Goal: Transaction & Acquisition: Purchase product/service

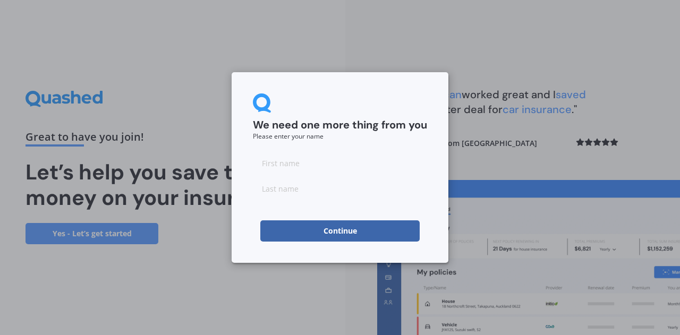
click at [313, 164] on input at bounding box center [340, 162] width 174 height 21
type input "Varsha"
click at [278, 183] on input at bounding box center [340, 188] width 174 height 21
type input "Singh"
click at [350, 235] on button "Continue" at bounding box center [339, 230] width 159 height 21
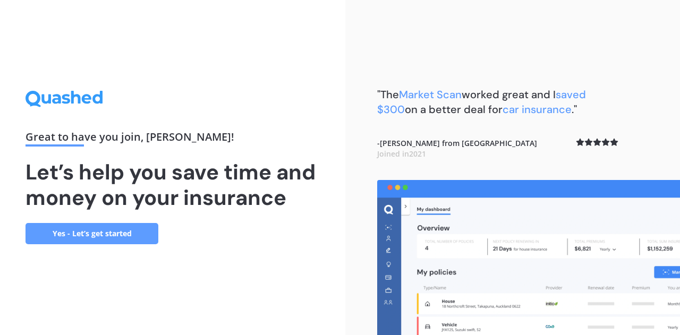
click at [128, 228] on link "Yes - Let’s get started" at bounding box center [92, 233] width 133 height 21
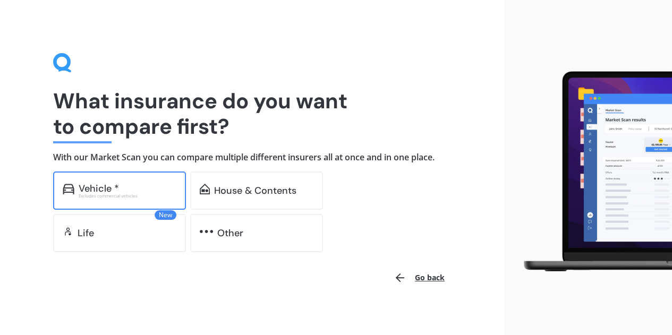
click at [100, 190] on div "Vehicle *" at bounding box center [99, 188] width 40 height 11
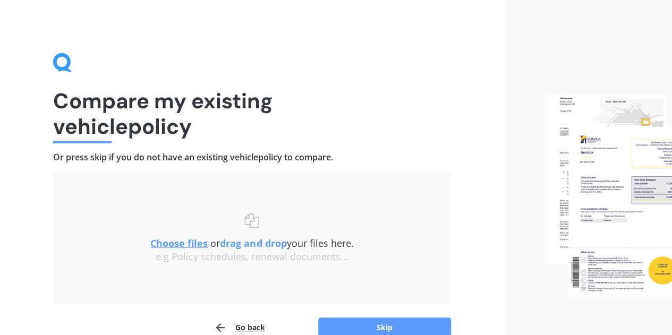
scroll to position [56, 0]
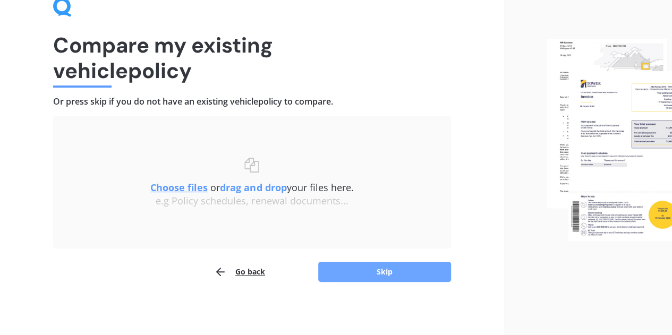
click at [375, 268] on button "Skip" at bounding box center [384, 272] width 133 height 20
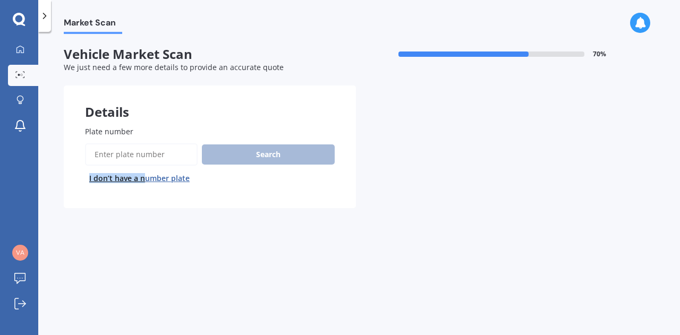
drag, startPoint x: 375, startPoint y: 268, endPoint x: 145, endPoint y: 173, distance: 249.2
click at [145, 173] on div "Market Scan Vehicle Market Scan 70 % We just need a few more details to provide…" at bounding box center [359, 185] width 642 height 303
click at [145, 173] on button "I don’t have a number plate" at bounding box center [139, 178] width 109 height 17
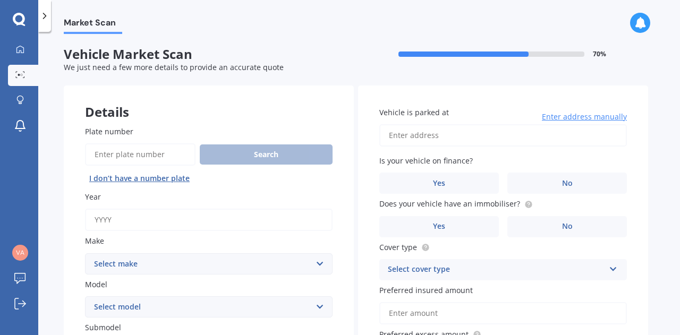
click at [107, 214] on input "Year" at bounding box center [209, 220] width 248 height 22
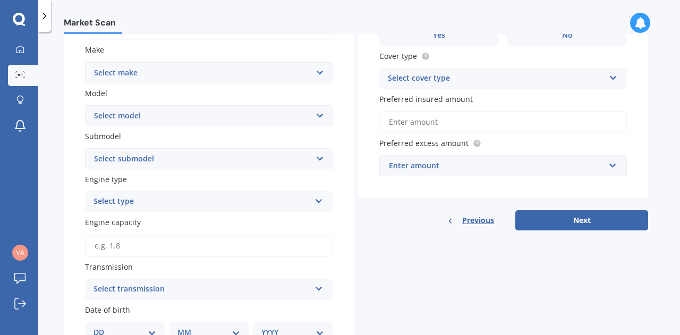
scroll to position [192, 0]
type input "2025"
click at [194, 69] on select "Select make AC ALFA ROMEO ASTON MARTIN AUDI AUSTIN BEDFORD Bentley BMW BYD CADI…" at bounding box center [209, 71] width 248 height 21
select select "OMODA"
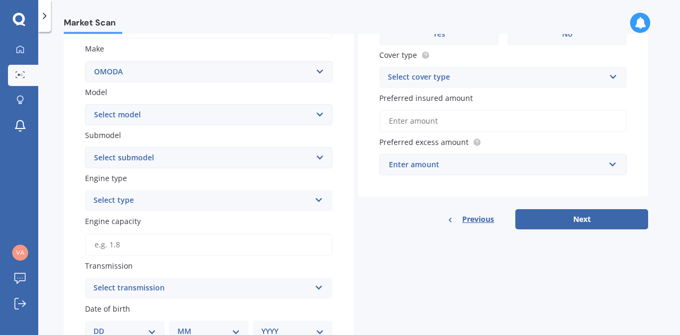
click at [85, 61] on select "Select make AC ALFA ROMEO ASTON MARTIN AUDI AUSTIN BEDFORD Bentley BMW BYD CADI…" at bounding box center [209, 71] width 248 height 21
click at [321, 117] on select "Select model C5 E5" at bounding box center [209, 114] width 248 height 21
select select "C5"
click at [85, 105] on select "Select model C5 E5" at bounding box center [209, 114] width 248 height 21
click at [321, 158] on select "Select submodel EX 1.5PT/9CVT" at bounding box center [209, 157] width 248 height 21
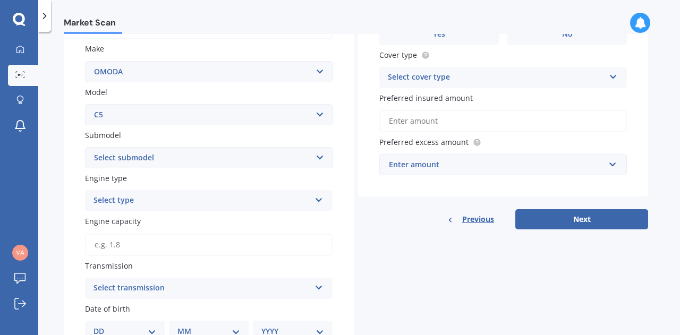
select select "EX 1.5PT/9CVT"
click at [85, 148] on select "Select submodel EX 1.5PT/9CVT" at bounding box center [209, 157] width 248 height 21
click at [317, 200] on icon at bounding box center [319, 197] width 9 height 7
click at [284, 218] on div "Petrol" at bounding box center [209, 221] width 247 height 19
click at [264, 248] on input "Engine capacity" at bounding box center [209, 245] width 248 height 22
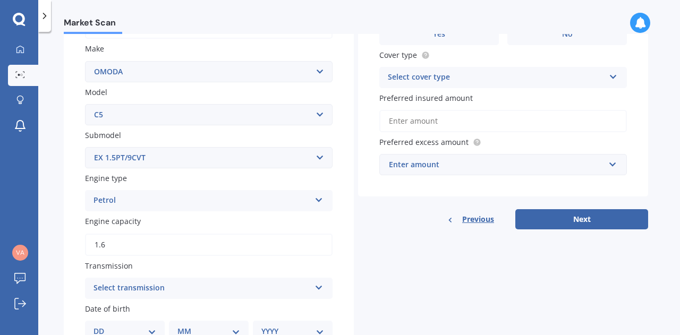
scroll to position [307, 0]
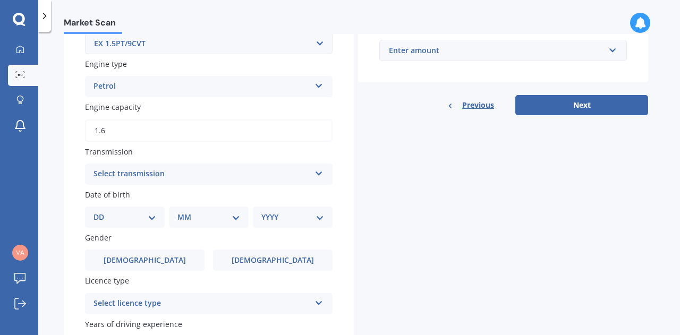
type input "1.6"
click at [319, 175] on icon at bounding box center [319, 171] width 9 height 7
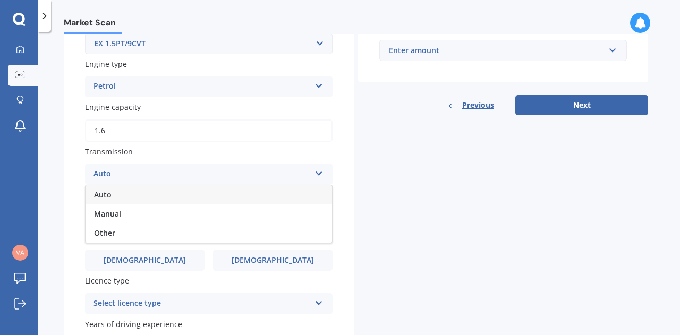
click at [277, 192] on div "Auto" at bounding box center [209, 194] width 247 height 19
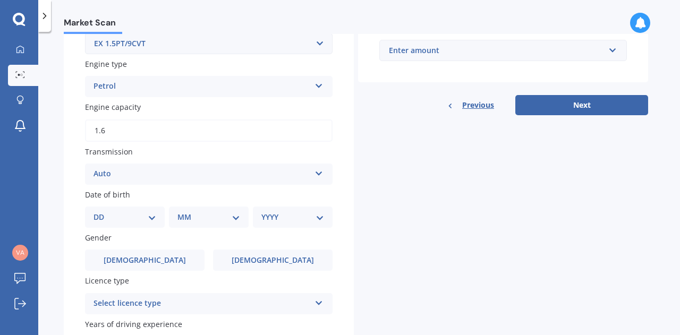
click at [146, 221] on select "DD 01 02 03 04 05 06 07 08 09 10 11 12 13 14 15 16 17 18 19 20 21 22 23 24 25 2…" at bounding box center [125, 217] width 63 height 12
select select "17"
click at [102, 213] on select "DD 01 02 03 04 05 06 07 08 09 10 11 12 13 14 15 16 17 18 19 20 21 22 23 24 25 2…" at bounding box center [125, 217] width 63 height 12
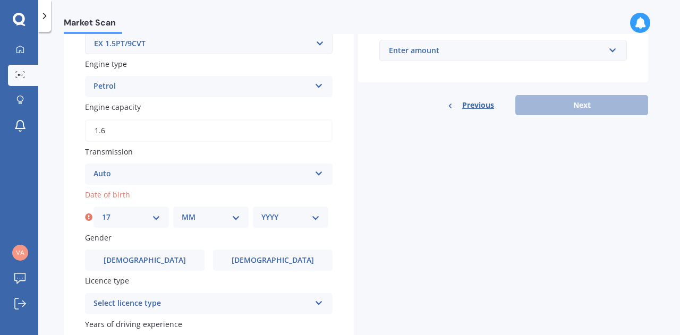
click at [189, 215] on select "MM 01 02 03 04 05 06 07 08 09 10 11 12" at bounding box center [211, 217] width 58 height 12
select select "08"
click at [182, 213] on select "MM 01 02 03 04 05 06 07 08 09 10 11 12" at bounding box center [211, 217] width 58 height 12
click at [262, 216] on select "YYYY 2025 2024 2023 2022 2021 2020 2019 2018 2017 2016 2015 2014 2013 2012 2011…" at bounding box center [290, 217] width 58 height 12
select select "1977"
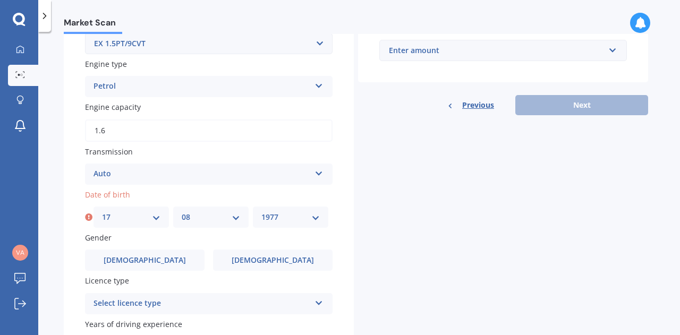
click at [261, 213] on select "YYYY 2025 2024 2023 2022 2021 2020 2019 2018 2017 2016 2015 2014 2013 2012 2011…" at bounding box center [290, 217] width 58 height 12
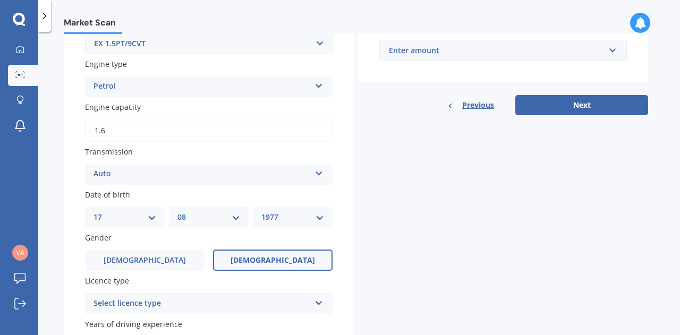
click at [292, 256] on label "Female" at bounding box center [273, 260] width 120 height 21
click at [0, 0] on input "Female" at bounding box center [0, 0] width 0 height 0
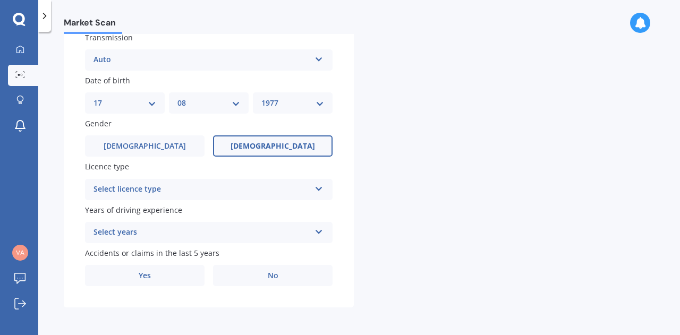
click at [318, 185] on icon at bounding box center [319, 186] width 9 height 7
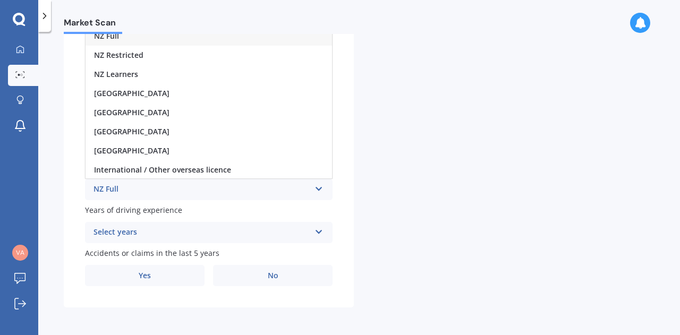
click at [302, 36] on div "NZ Full" at bounding box center [209, 36] width 247 height 19
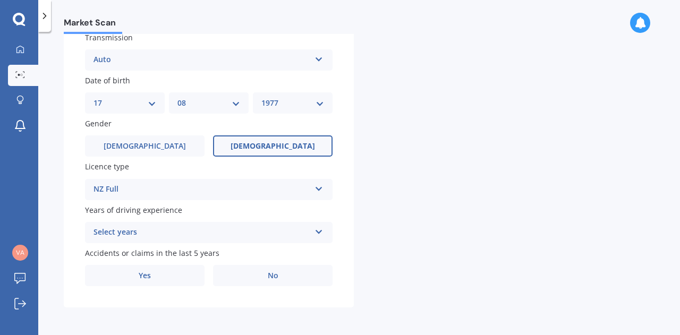
click at [318, 223] on div "Select years 5 or more years 4 years 3 years 2 years 1 year" at bounding box center [209, 232] width 248 height 21
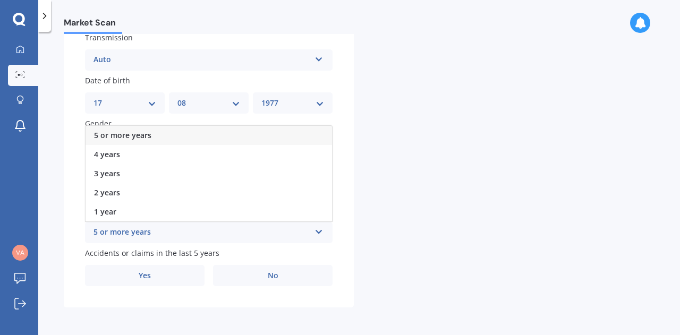
click at [307, 133] on div "5 or more years" at bounding box center [209, 135] width 247 height 19
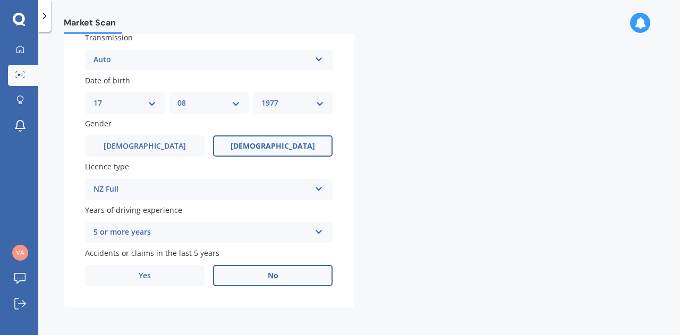
click at [287, 268] on label "No" at bounding box center [273, 275] width 120 height 21
click at [0, 0] on input "No" at bounding box center [0, 0] width 0 height 0
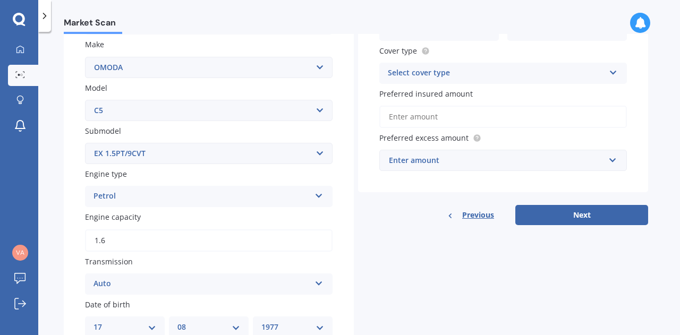
scroll to position [0, 0]
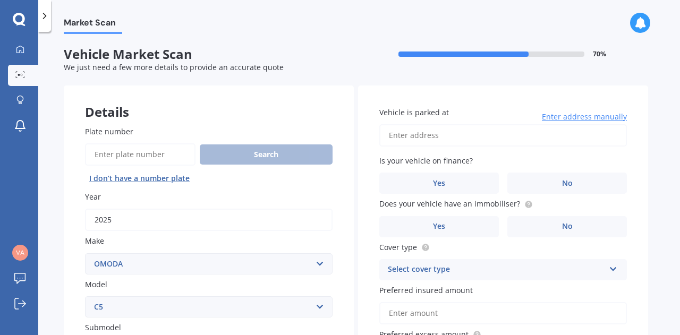
click at [451, 138] on input "Vehicle is parked at" at bounding box center [503, 135] width 248 height 22
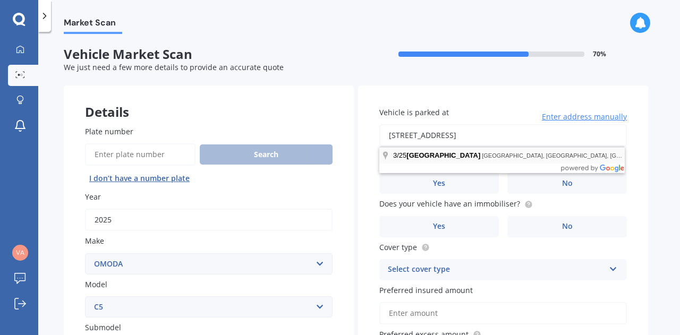
type input "3/25 Shorwell Street, Sandringham, Auckland 1025"
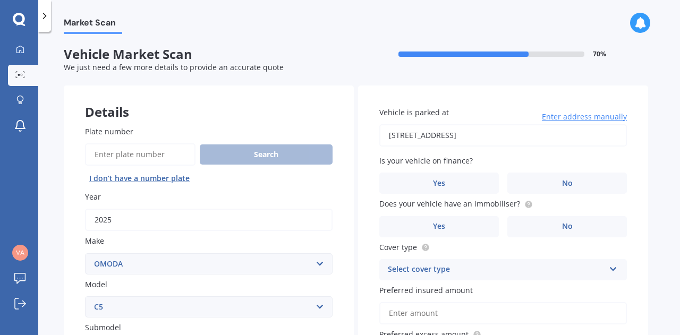
drag, startPoint x: 411, startPoint y: 155, endPoint x: 647, endPoint y: 188, distance: 238.2
click at [647, 188] on div "Vehicle is parked at 3/25 Shorwell Street, Sandringham, Auckland 1025 Enter add…" at bounding box center [503, 238] width 290 height 304
click at [466, 185] on label "Yes" at bounding box center [439, 183] width 120 height 21
click at [0, 0] on input "Yes" at bounding box center [0, 0] width 0 height 0
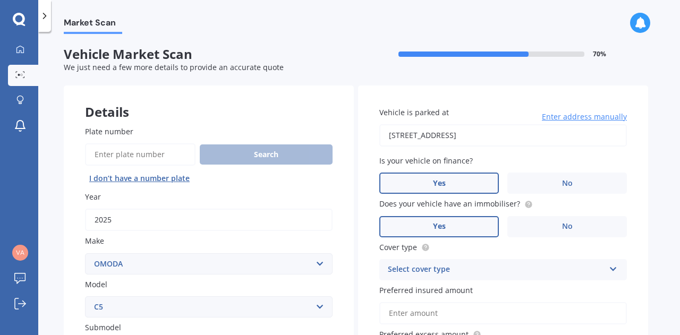
click at [455, 222] on label "Yes" at bounding box center [439, 226] width 120 height 21
click at [0, 0] on input "Yes" at bounding box center [0, 0] width 0 height 0
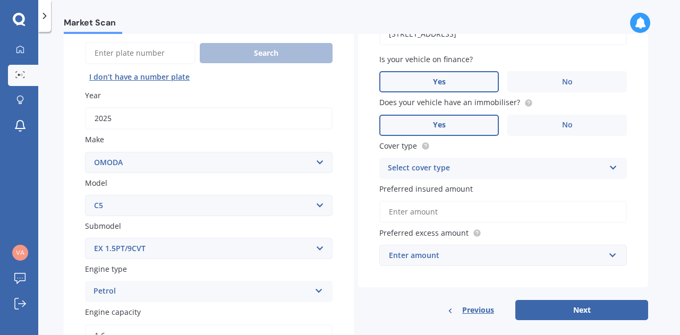
click at [612, 169] on icon at bounding box center [613, 165] width 9 height 7
click at [590, 185] on div "Comprehensive" at bounding box center [503, 189] width 247 height 19
click at [463, 211] on input "Preferred insured amount" at bounding box center [503, 212] width 248 height 22
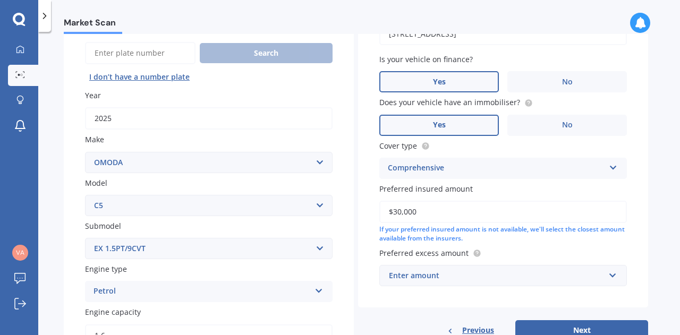
type input "$30,000"
click at [573, 276] on div "Enter amount" at bounding box center [497, 276] width 216 height 12
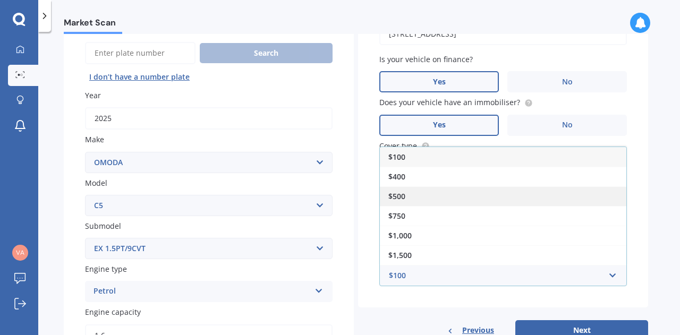
click at [550, 193] on div "$500" at bounding box center [503, 196] width 247 height 20
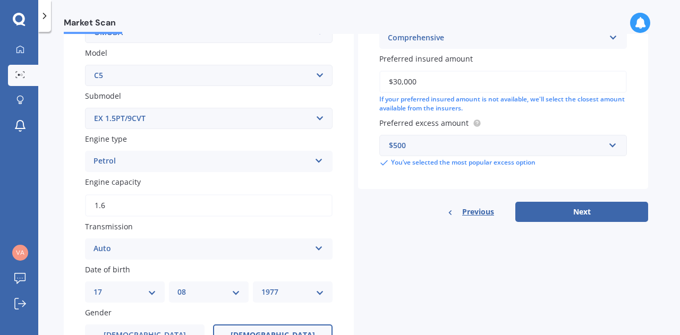
scroll to position [233, 0]
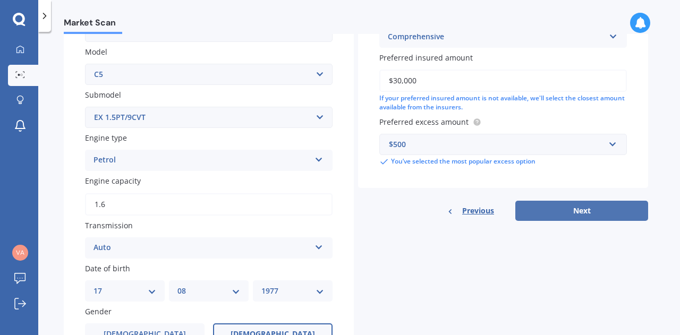
click at [597, 211] on button "Next" at bounding box center [581, 211] width 133 height 20
select select "17"
select select "08"
select select "1977"
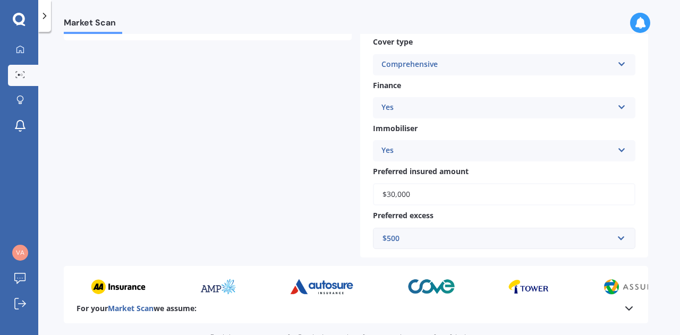
scroll to position [430, 0]
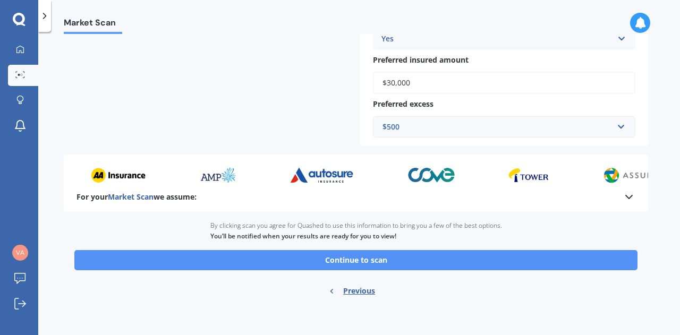
click at [389, 261] on button "Continue to scan" at bounding box center [355, 260] width 563 height 20
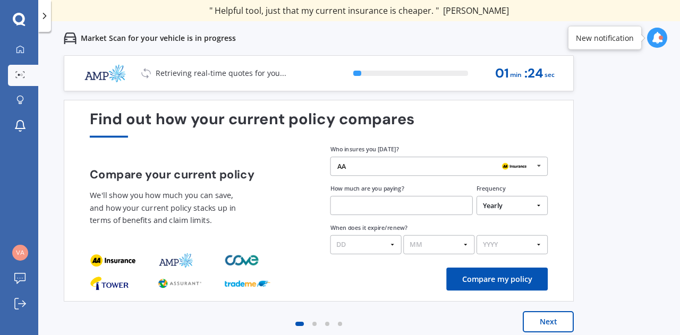
click at [536, 206] on select "Yearly Six-Monthly Quarterly Monthly Fortnightly Weekly One-Off" at bounding box center [512, 205] width 71 height 19
select select "Monthly"
click at [477, 197] on select "Yearly Six-Monthly Quarterly Monthly Fortnightly Weekly One-Off" at bounding box center [512, 205] width 71 height 19
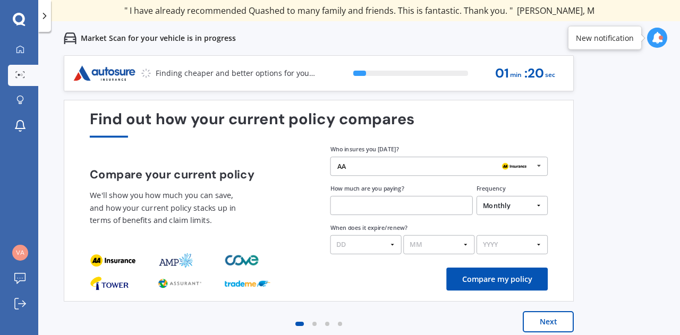
click at [413, 203] on input "text" at bounding box center [401, 205] width 142 height 19
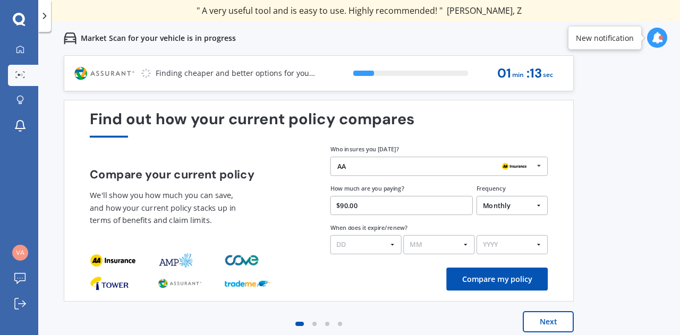
type input "$90.00"
click at [358, 244] on select "DD 01 02 03 04 05 06 07 08 09 10 11 12 13 14 15 16 17 18 19 20 21 22 23 24 25 2…" at bounding box center [365, 244] width 71 height 19
click at [567, 226] on div "Find out how your current policy compares Compare your current policy We'll sho…" at bounding box center [319, 201] width 510 height 202
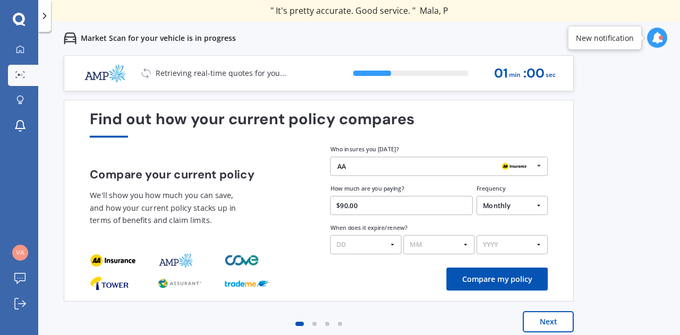
click at [368, 245] on select "DD 01 02 03 04 05 06 07 08 09 10 11 12 13 14 15 16 17 18 19 20 21 22 23 24 25 2…" at bounding box center [365, 244] width 71 height 19
select select "16"
click at [330, 235] on select "DD 01 02 03 04 05 06 07 08 09 10 11 12 13 14 15 16 17 18 19 20 21 22 23 24 25 2…" at bounding box center [365, 244] width 71 height 19
click at [390, 242] on select "DD 01 02 03 04 05 06 07 08 09 10 11 12 13 14 15 16 17 18 19 20 21 22 23 24 25 2…" at bounding box center [365, 244] width 71 height 19
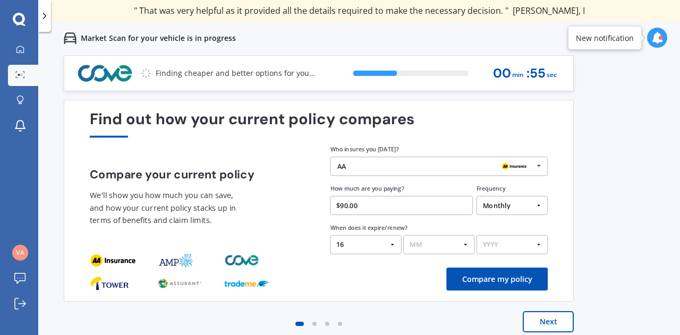
click at [422, 252] on select "MM 01 02 03 04 05 06 07 08 09 10 11 12" at bounding box center [438, 244] width 71 height 19
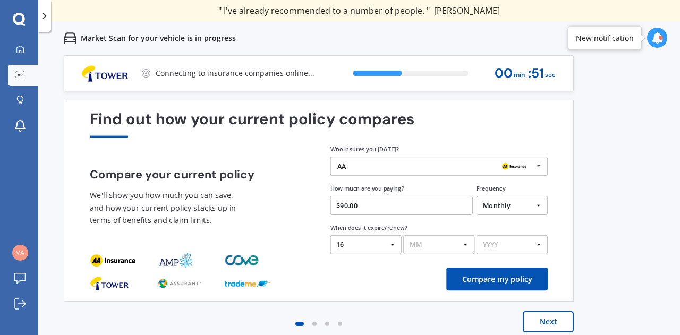
select select "03"
click at [403, 235] on select "MM 01 02 03 04 05 06 07 08 09 10 11 12" at bounding box center [438, 244] width 71 height 19
click at [510, 242] on select "YYYY 2026 2025 2024" at bounding box center [512, 244] width 71 height 19
select select "2026"
click at [477, 235] on select "YYYY 2026 2025 2024" at bounding box center [512, 244] width 71 height 19
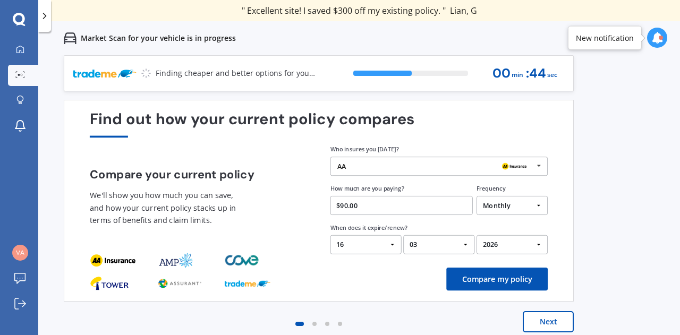
click at [472, 279] on button "Compare my policy" at bounding box center [496, 279] width 101 height 23
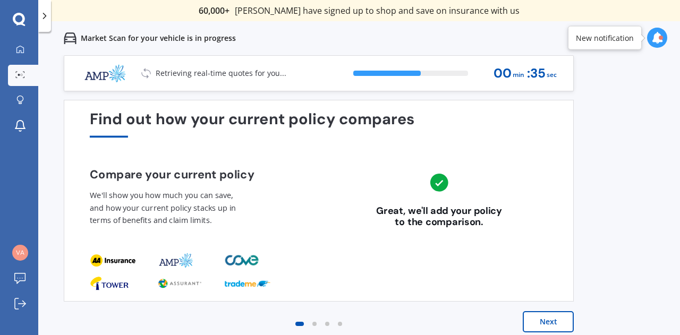
click at [554, 320] on button "Next" at bounding box center [548, 321] width 51 height 21
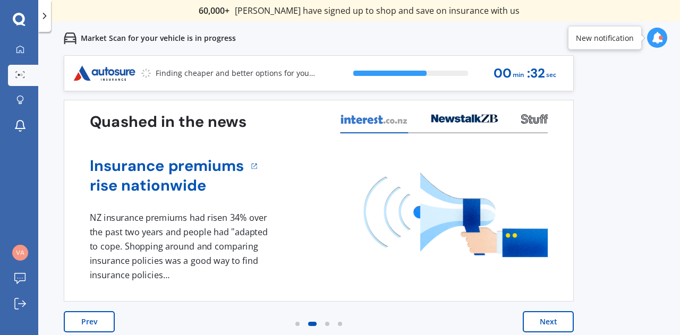
click at [554, 320] on button "Next" at bounding box center [548, 321] width 51 height 21
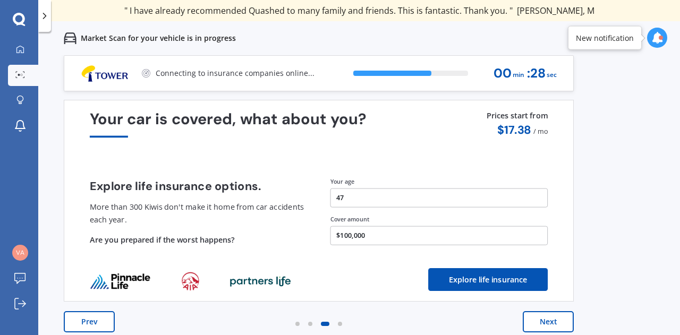
click at [554, 320] on button "Next" at bounding box center [548, 321] width 51 height 21
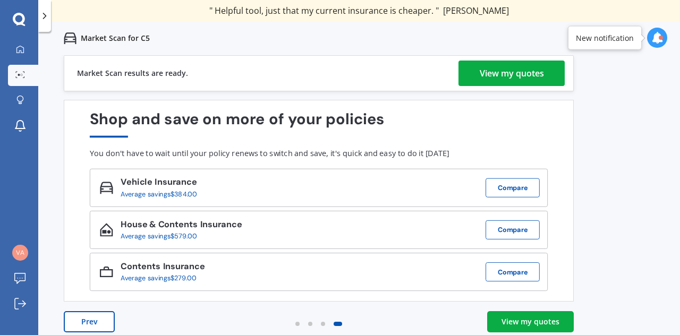
click at [509, 73] on div "View my quotes" at bounding box center [512, 74] width 64 height 26
